Goal: Task Accomplishment & Management: Manage account settings

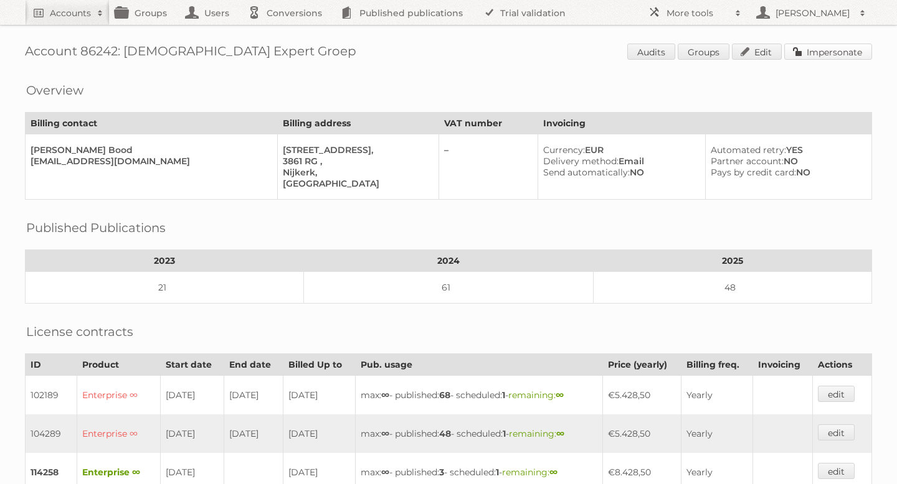
click at [821, 49] on link "Impersonate" at bounding box center [828, 52] width 88 height 16
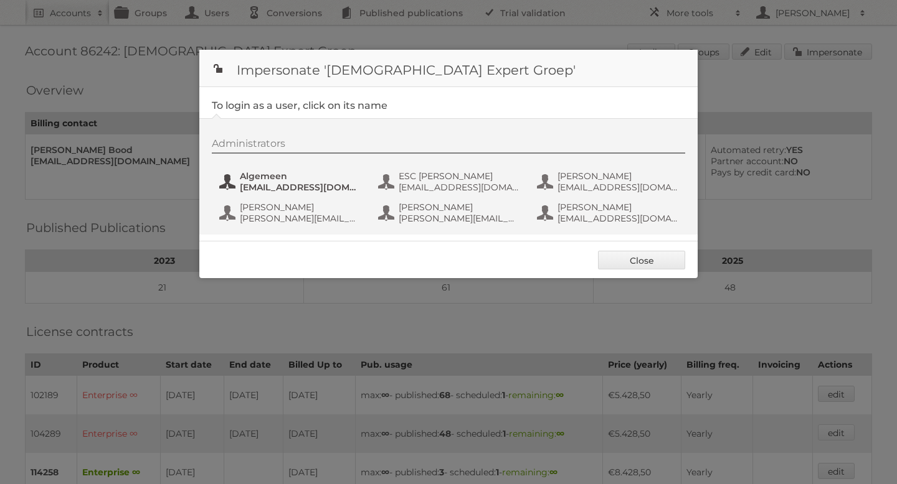
click at [311, 185] on span "marketing@expert.nl" at bounding box center [300, 187] width 121 height 11
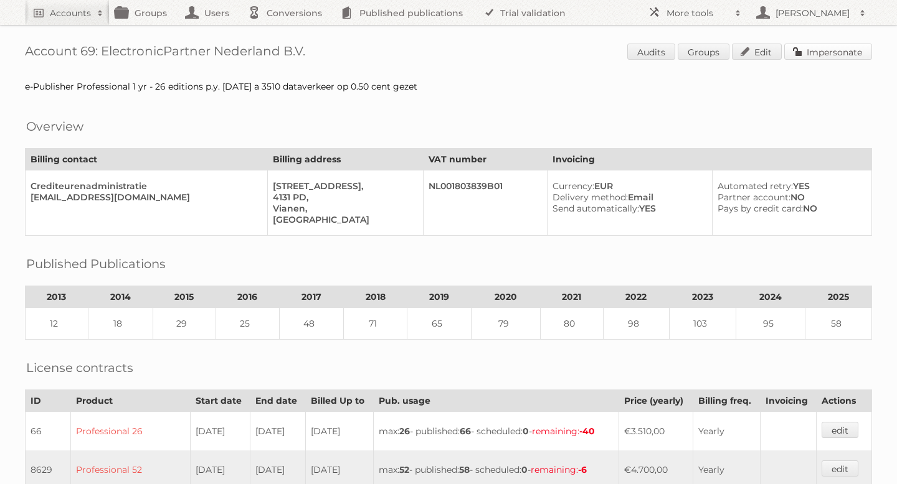
click at [811, 52] on link "Impersonate" at bounding box center [828, 52] width 88 height 16
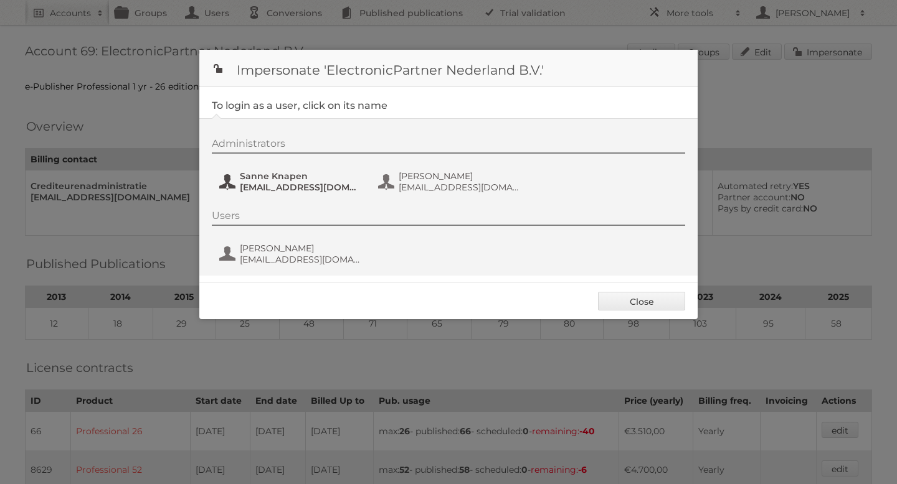
click at [311, 171] on span "Sanne Knapen" at bounding box center [300, 176] width 121 height 11
